Goal: Task Accomplishment & Management: Manage account settings

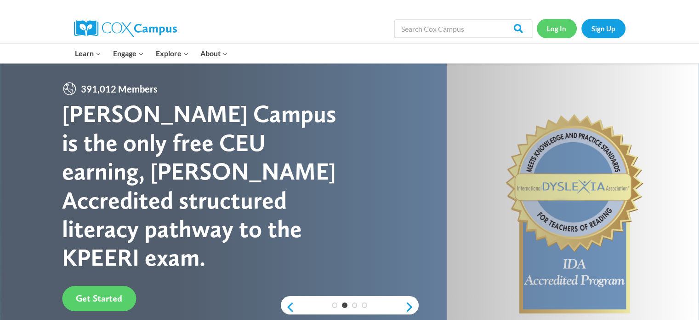
click at [554, 30] on link "Log In" at bounding box center [557, 28] width 40 height 19
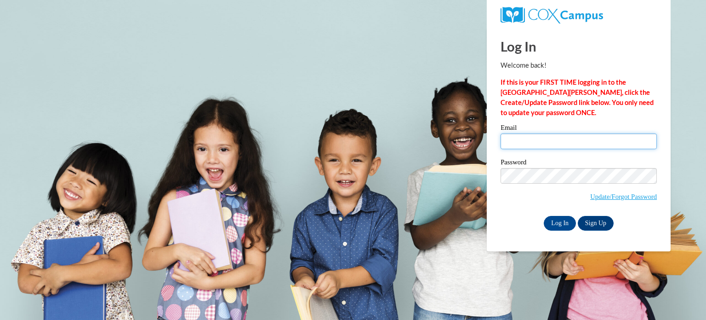
click at [542, 142] on input "Email" at bounding box center [579, 141] width 156 height 16
type input "a"
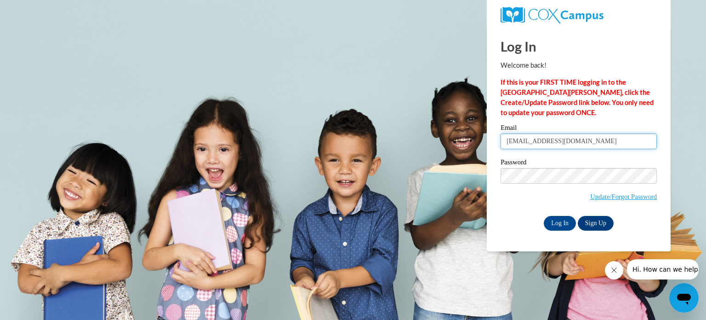
type input "krafta@kmsd.edu"
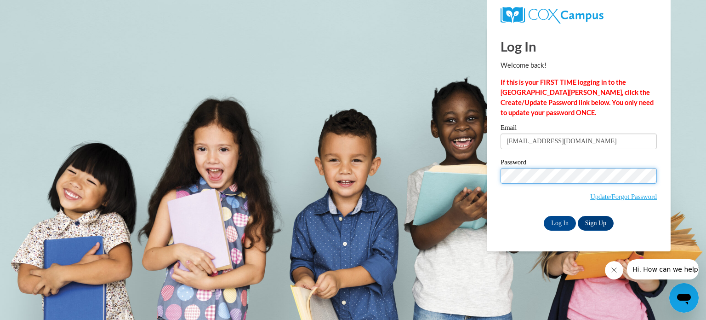
click at [544, 216] on input "Log In" at bounding box center [560, 223] width 32 height 15
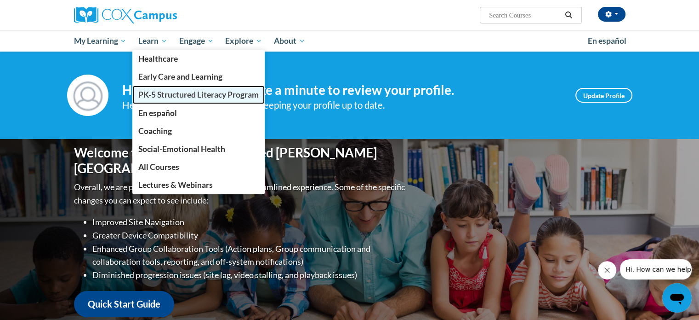
click at [184, 91] on span "PK-5 Structured Literacy Program" at bounding box center [198, 95] width 120 height 10
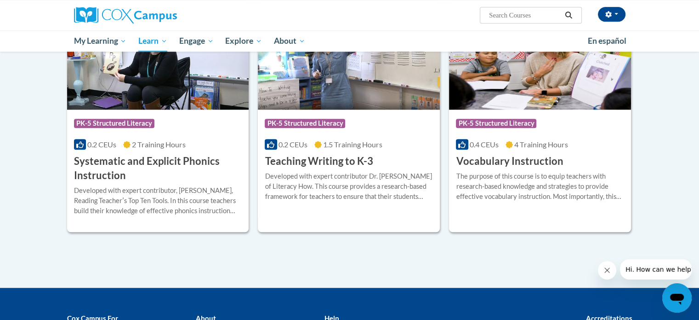
scroll to position [1030, 0]
